Goal: Transaction & Acquisition: Book appointment/travel/reservation

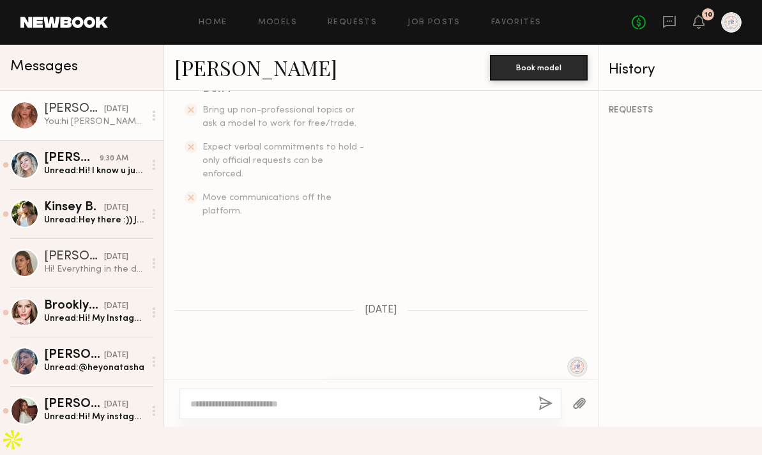
scroll to position [362, 0]
click at [296, 22] on link "Models" at bounding box center [277, 23] width 39 height 8
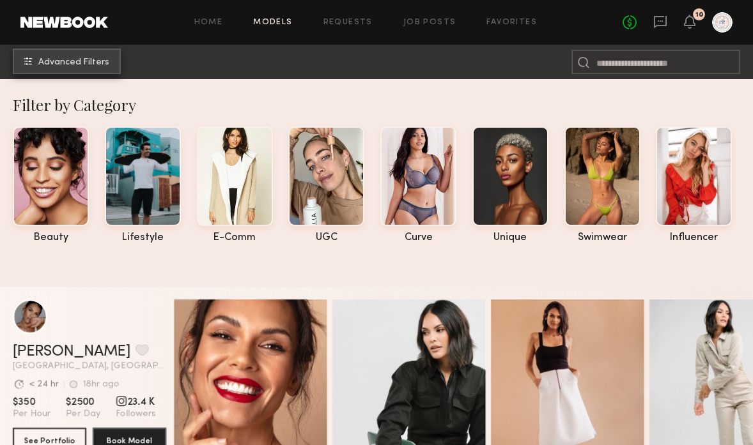
click at [88, 65] on span "Advanced Filters" at bounding box center [73, 62] width 71 height 9
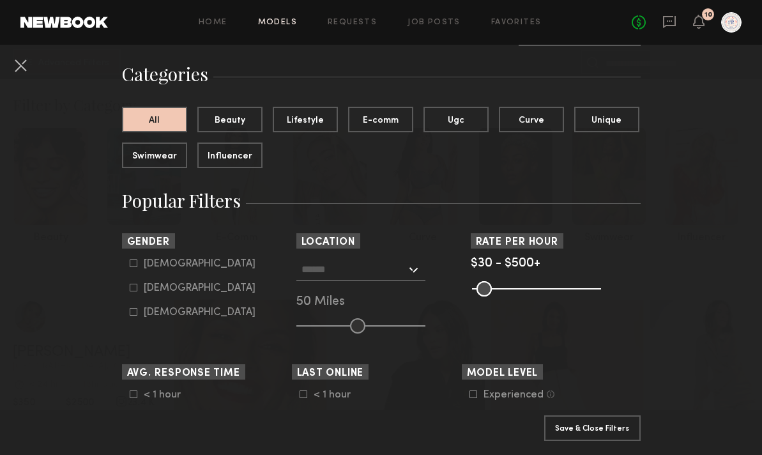
scroll to position [164, 0]
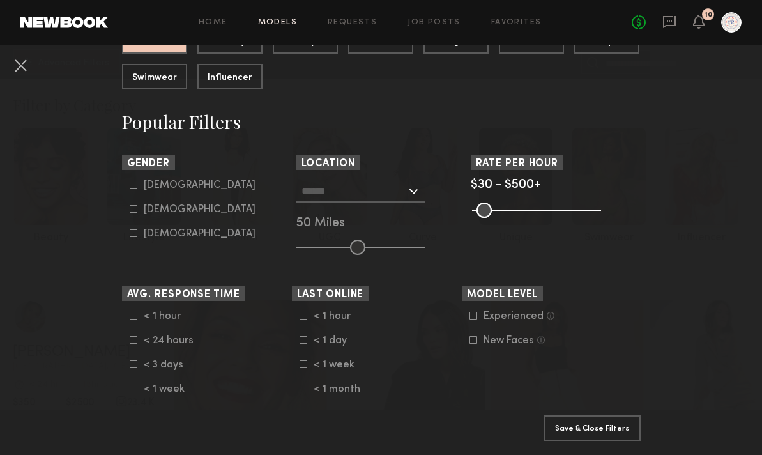
click at [157, 206] on div "Female" at bounding box center [200, 210] width 112 height 8
type input "**"
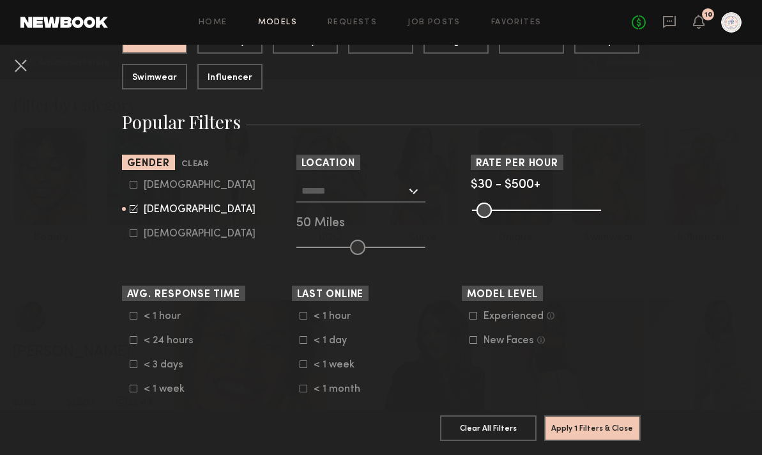
click at [376, 204] on div "Los Angeles, CA New York City, NY Brooklyn, NY Chicago, IL 50 Miles" at bounding box center [381, 217] width 170 height 75
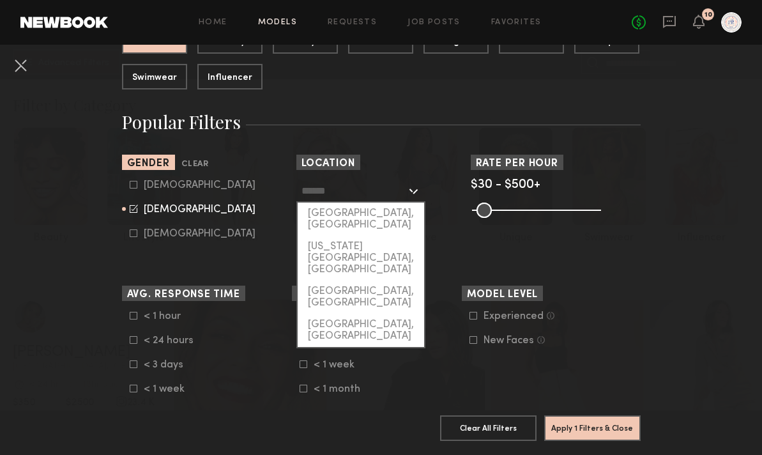
click at [376, 199] on input "text" at bounding box center [354, 191] width 105 height 22
click at [374, 209] on div "[GEOGRAPHIC_DATA], [GEOGRAPHIC_DATA]" at bounding box center [361, 219] width 126 height 33
type input "**********"
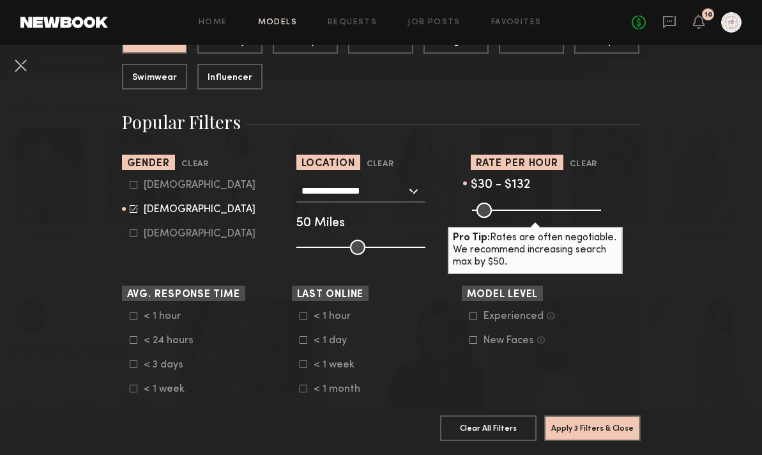
drag, startPoint x: 593, startPoint y: 213, endPoint x: 499, endPoint y: 213, distance: 93.9
type input "***"
click at [499, 213] on input "range" at bounding box center [536, 210] width 129 height 15
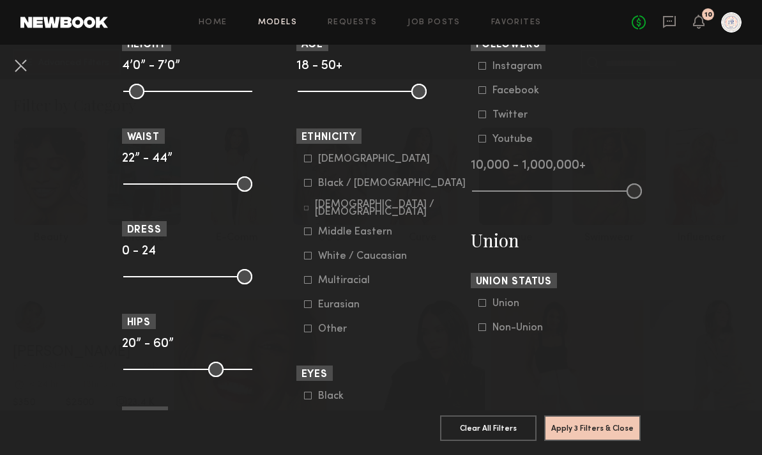
scroll to position [702, 0]
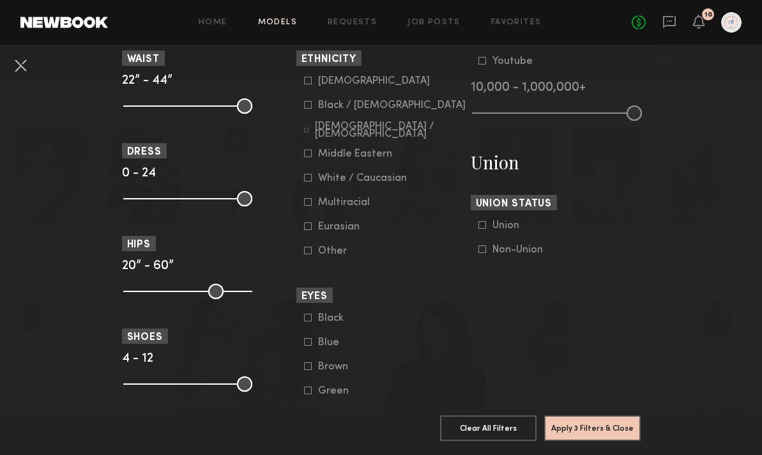
click at [305, 184] on common-framework-checkbox "White / Caucasian" at bounding box center [385, 177] width 162 height 11
click at [304, 181] on icon at bounding box center [308, 178] width 8 height 8
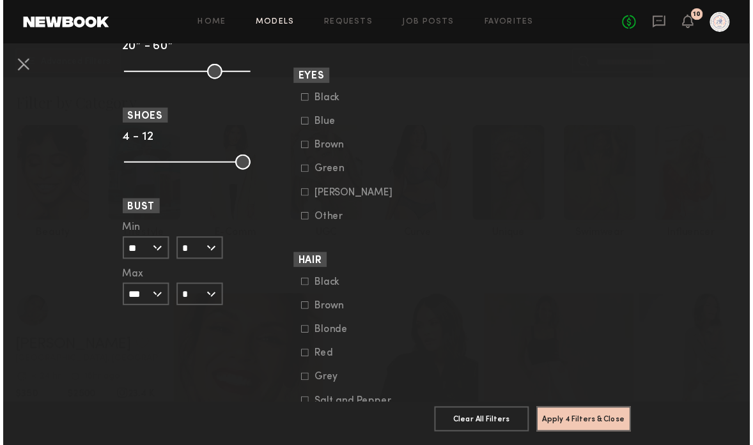
scroll to position [928, 0]
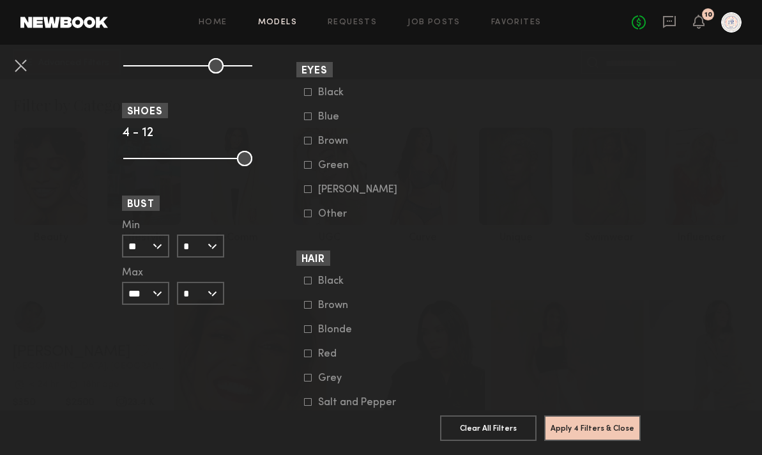
click at [304, 333] on icon at bounding box center [308, 329] width 8 height 8
click at [602, 424] on button "Apply 5 Filters & Close" at bounding box center [592, 428] width 96 height 26
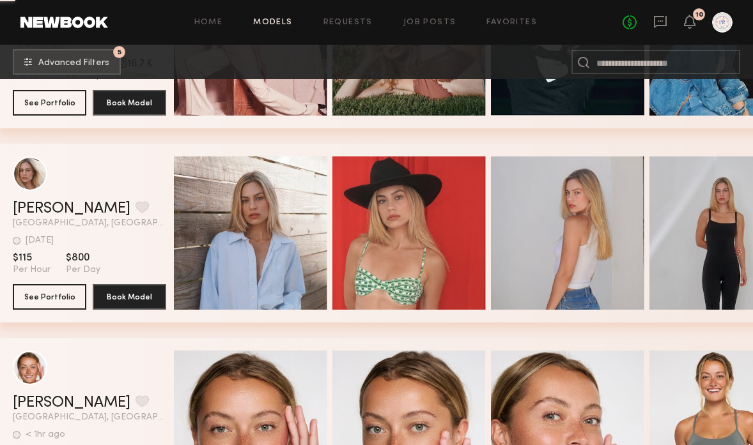
scroll to position [13215, 0]
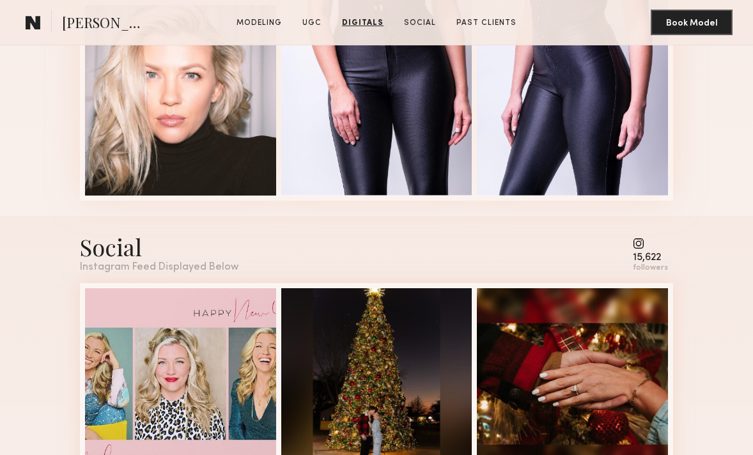
scroll to position [2277, 0]
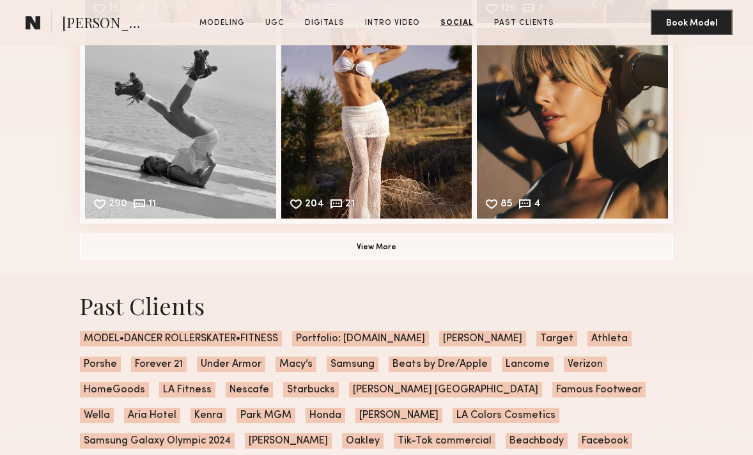
scroll to position [4057, 0]
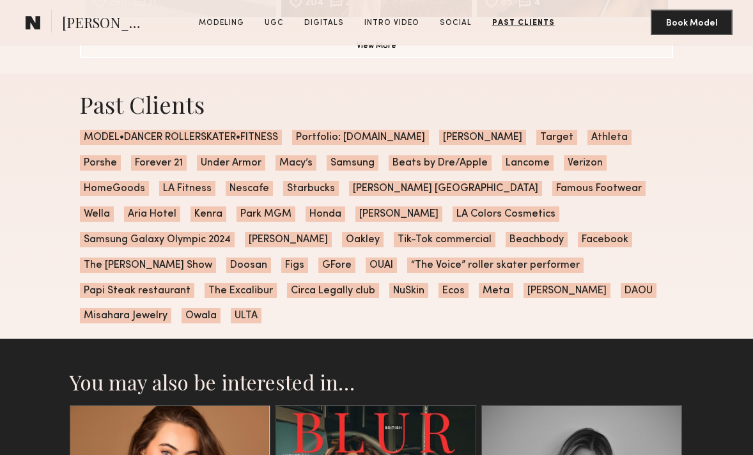
drag, startPoint x: 342, startPoint y: 137, endPoint x: 471, endPoint y: 141, distance: 129.1
click at [429, 141] on span "Portfolio: WWW.TATIDONSKOVA.COM" at bounding box center [360, 137] width 137 height 15
copy span "WWW.TATIDONSKOVA.COM"
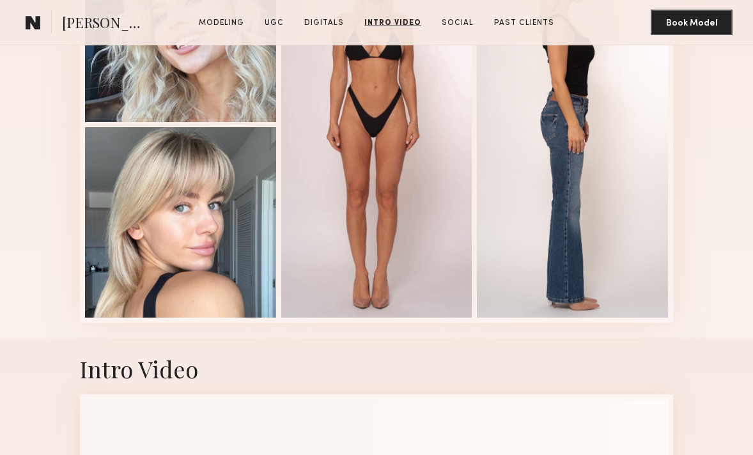
scroll to position [2286, 0]
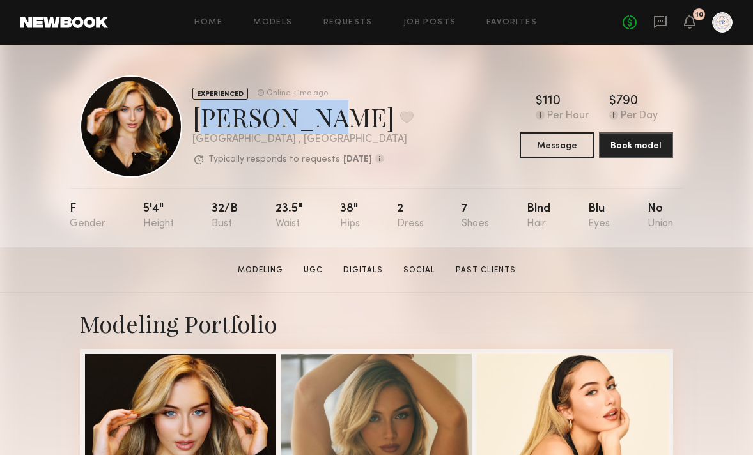
drag, startPoint x: 195, startPoint y: 114, endPoint x: 303, endPoint y: 117, distance: 107.4
click at [303, 117] on div "[PERSON_NAME] Favorite" at bounding box center [302, 117] width 221 height 34
copy div "[PERSON_NAME]"
click at [601, 146] on button "Book model" at bounding box center [636, 145] width 74 height 26
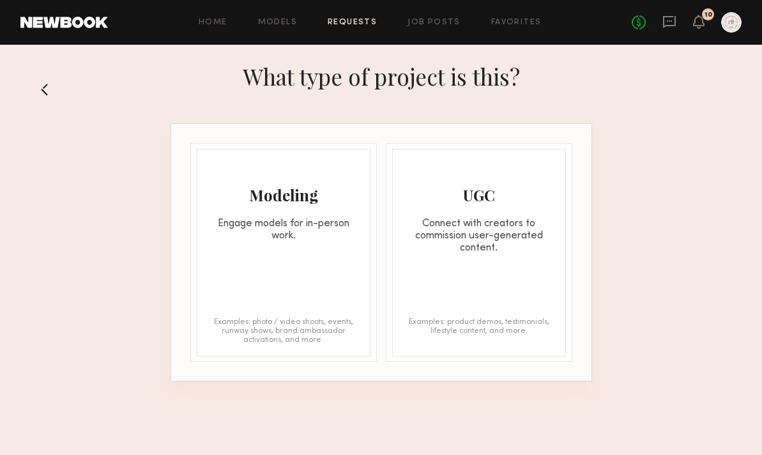
click at [323, 200] on div "Modeling" at bounding box center [283, 195] width 172 height 20
